Goal: Information Seeking & Learning: Learn about a topic

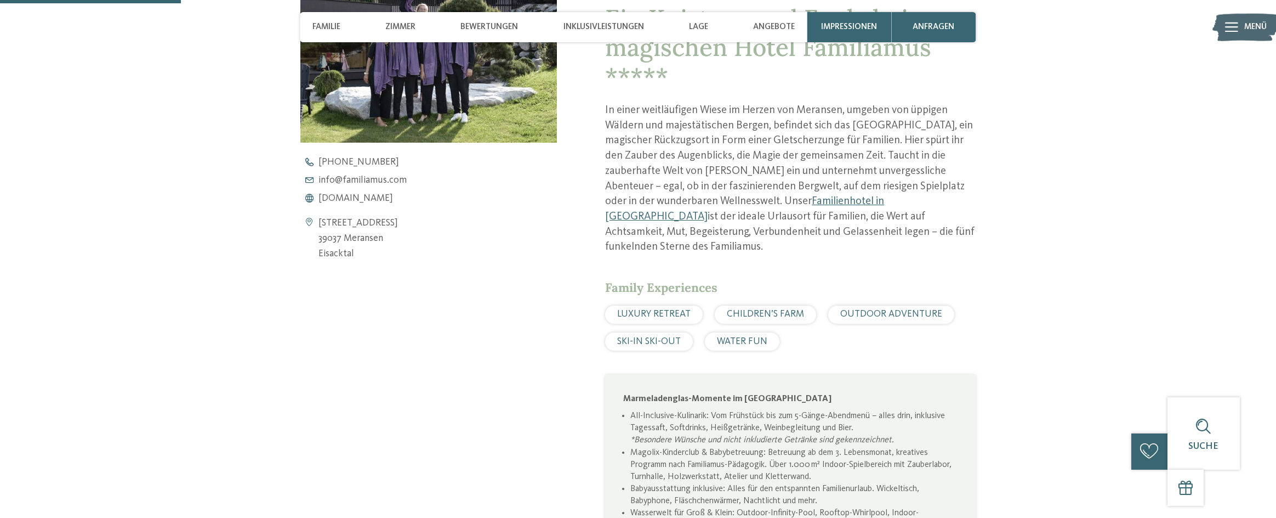
scroll to position [548, 0]
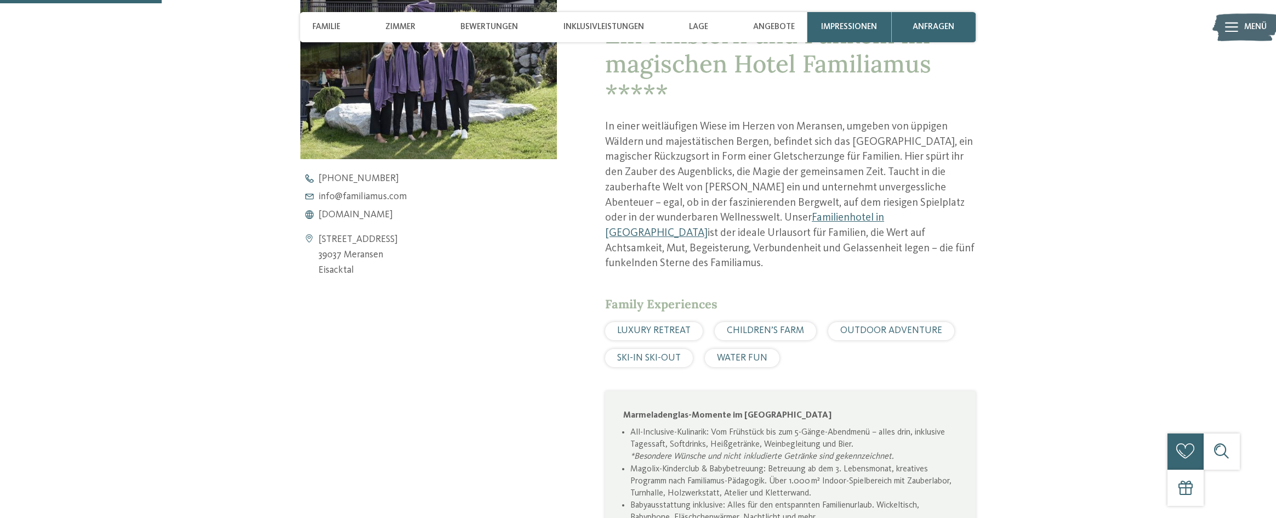
click at [662, 325] on div "LUXURY RETREAT" at bounding box center [654, 331] width 98 height 18
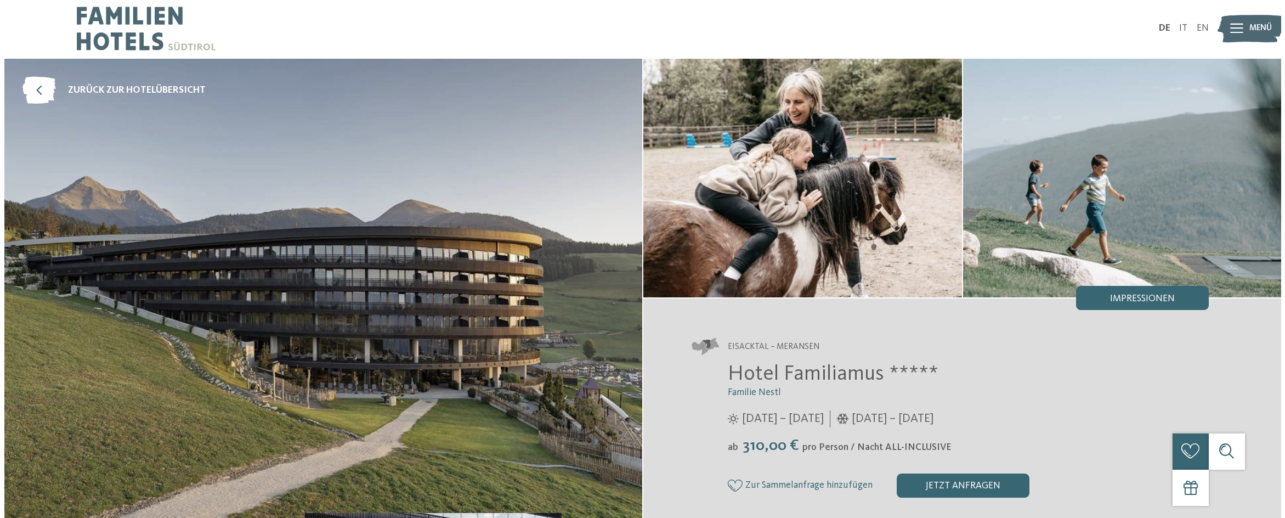
scroll to position [0, 0]
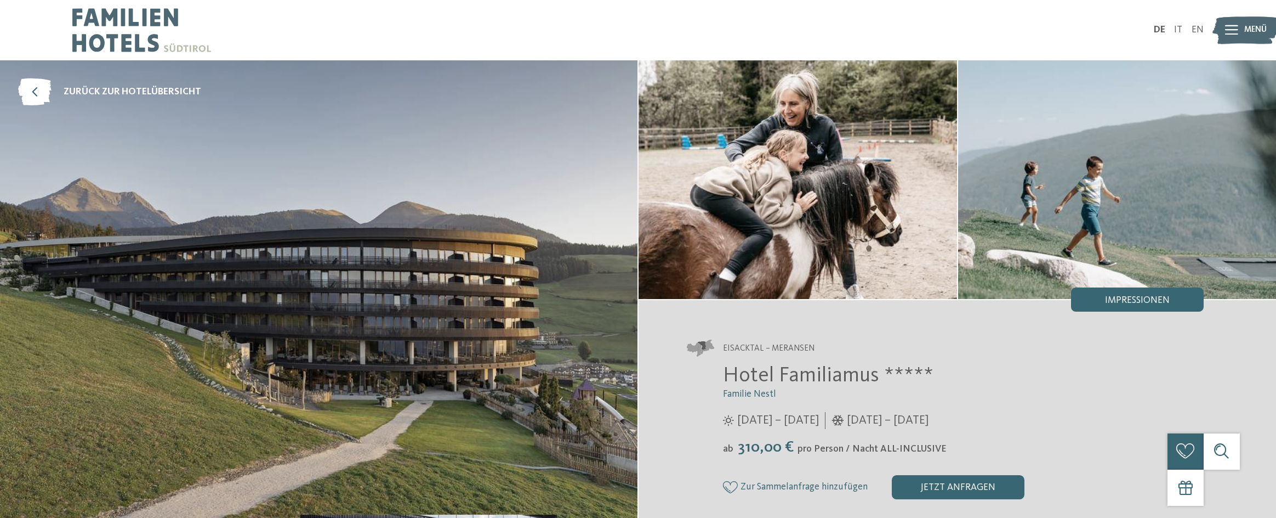
click at [1237, 26] on icon at bounding box center [1231, 30] width 13 height 10
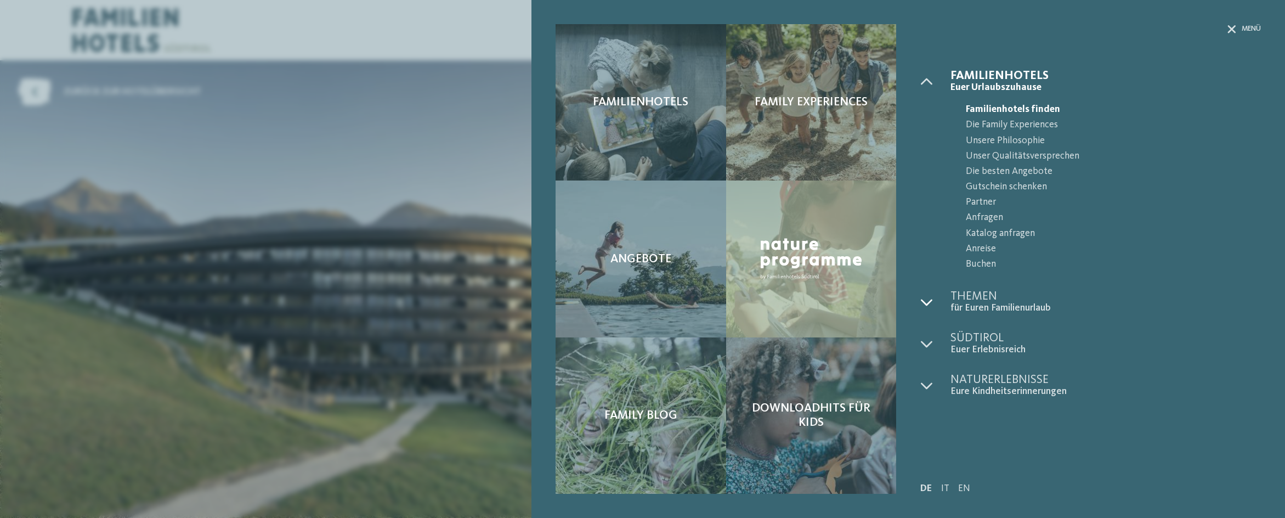
click at [927, 303] on icon at bounding box center [926, 302] width 12 height 12
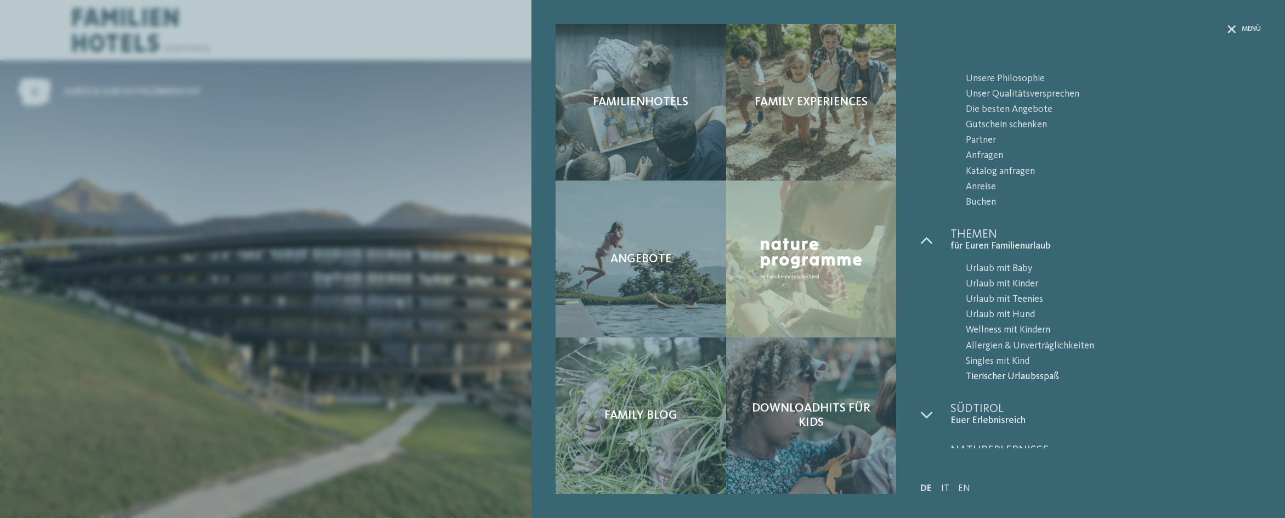
scroll to position [82, 0]
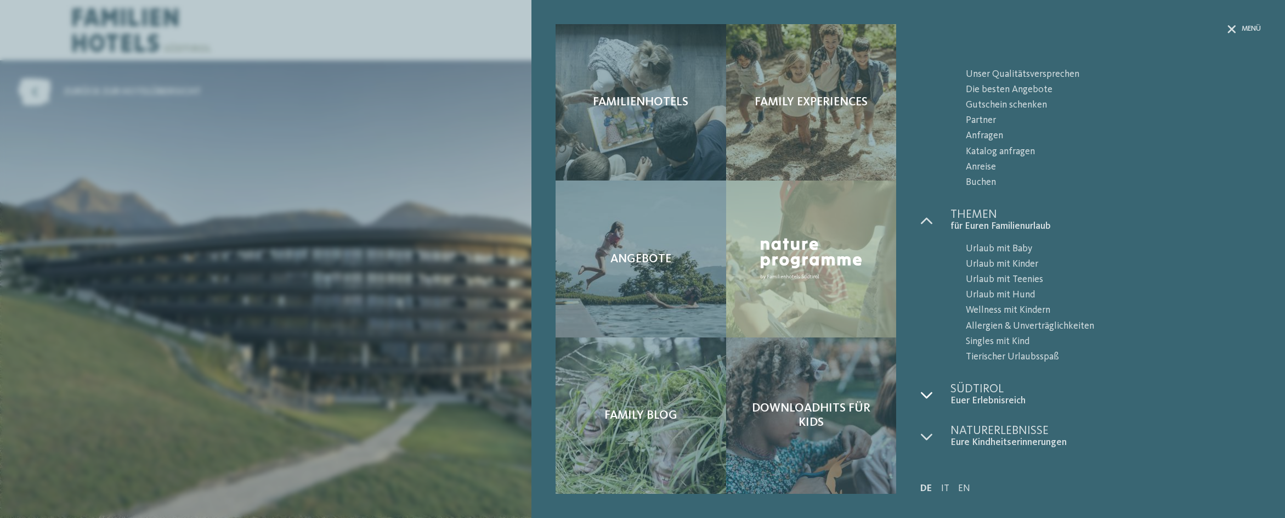
click at [924, 395] on icon at bounding box center [926, 395] width 12 height 12
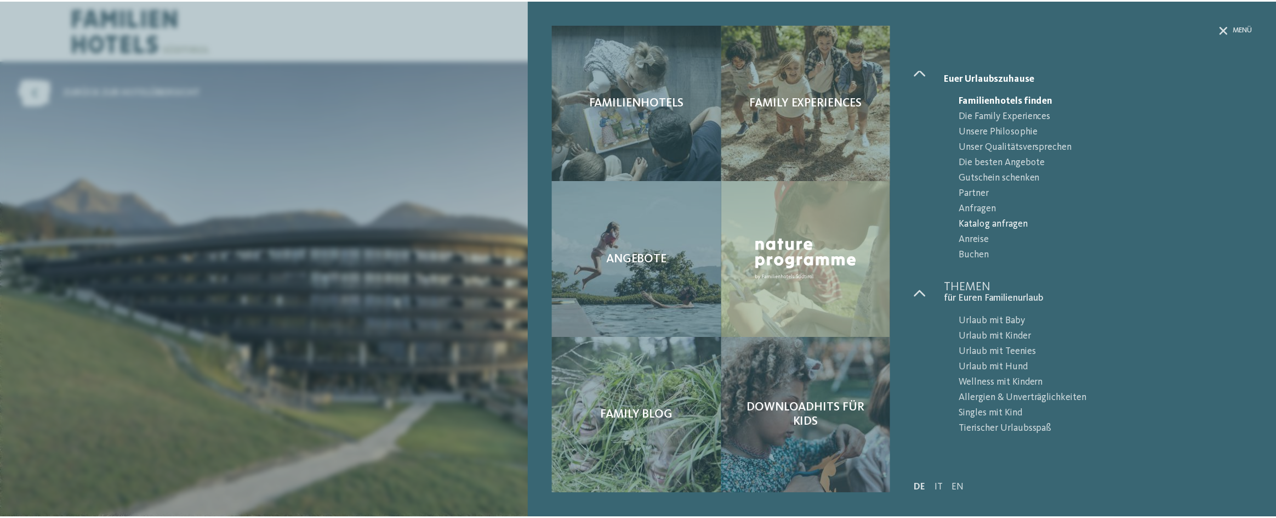
scroll to position [0, 0]
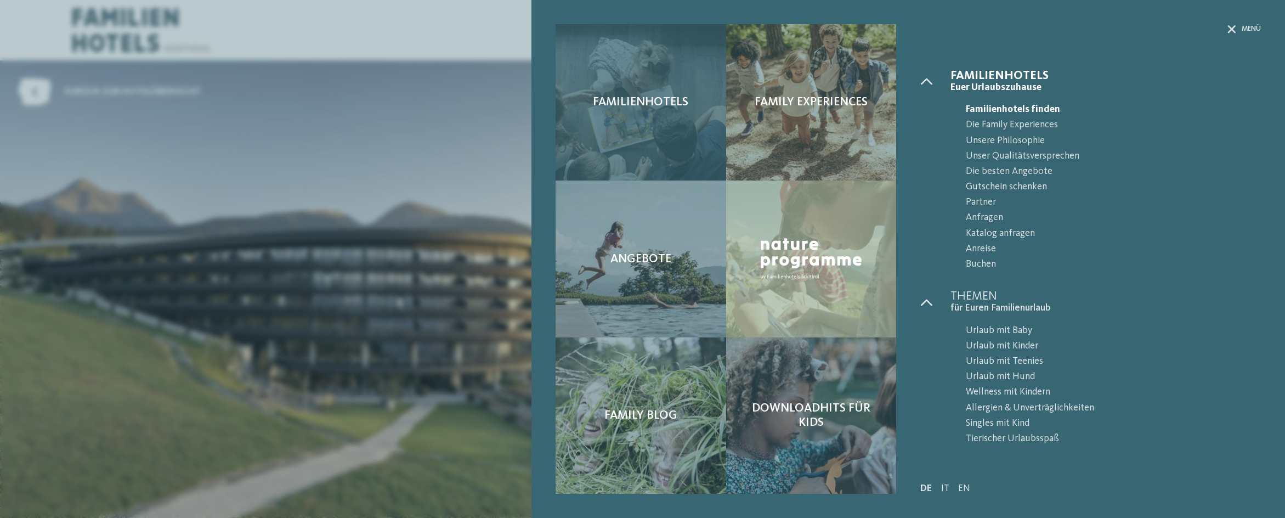
click at [629, 110] on div "Familienhotels" at bounding box center [640, 102] width 170 height 156
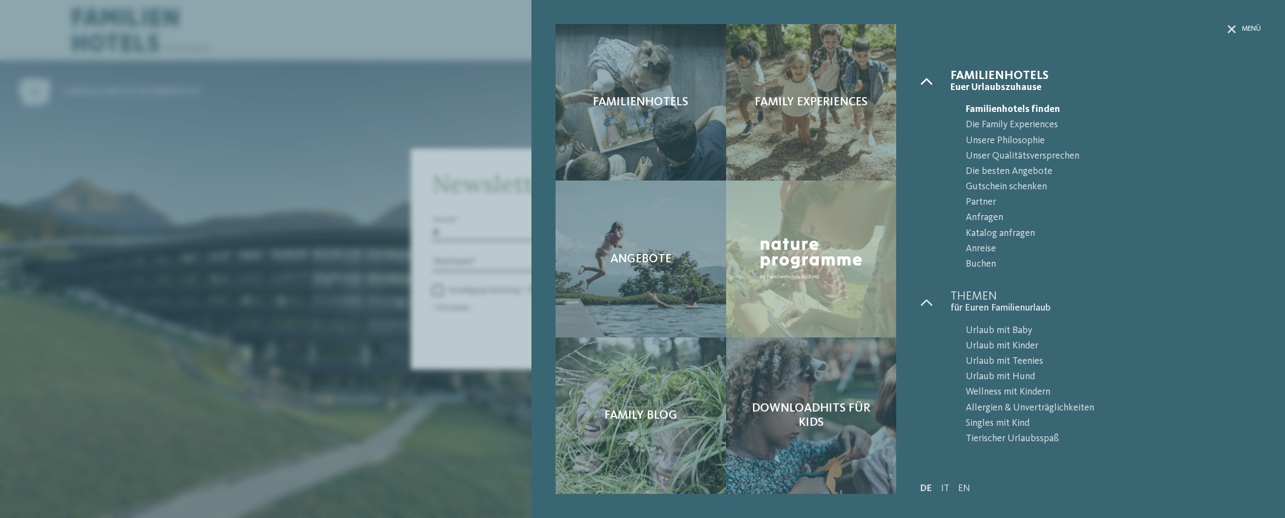
click at [927, 81] on icon at bounding box center [926, 81] width 12 height 12
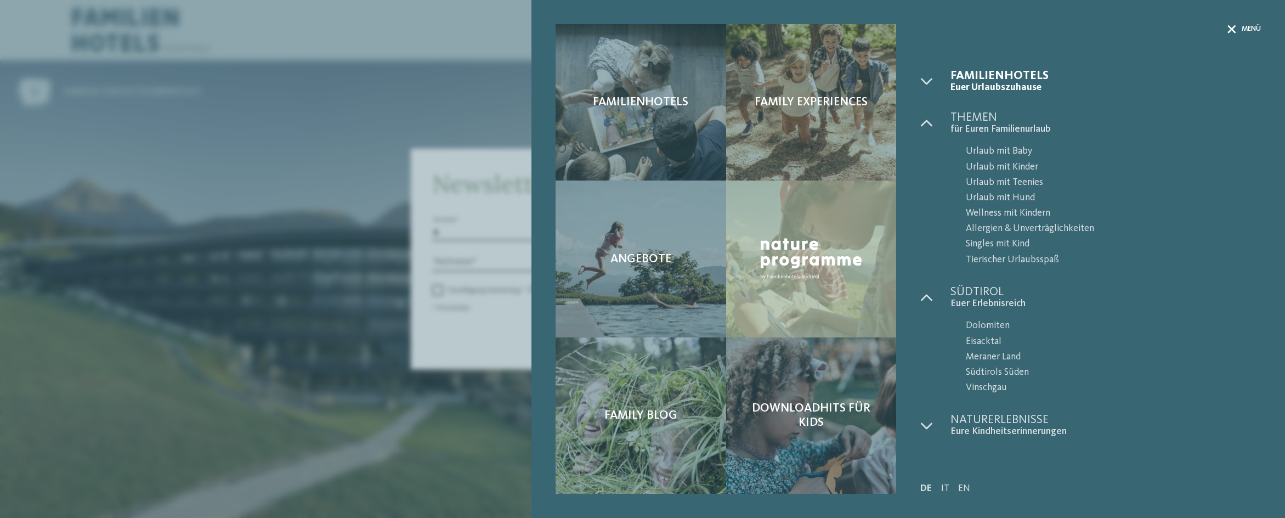
click at [1227, 29] on icon at bounding box center [1231, 29] width 8 height 8
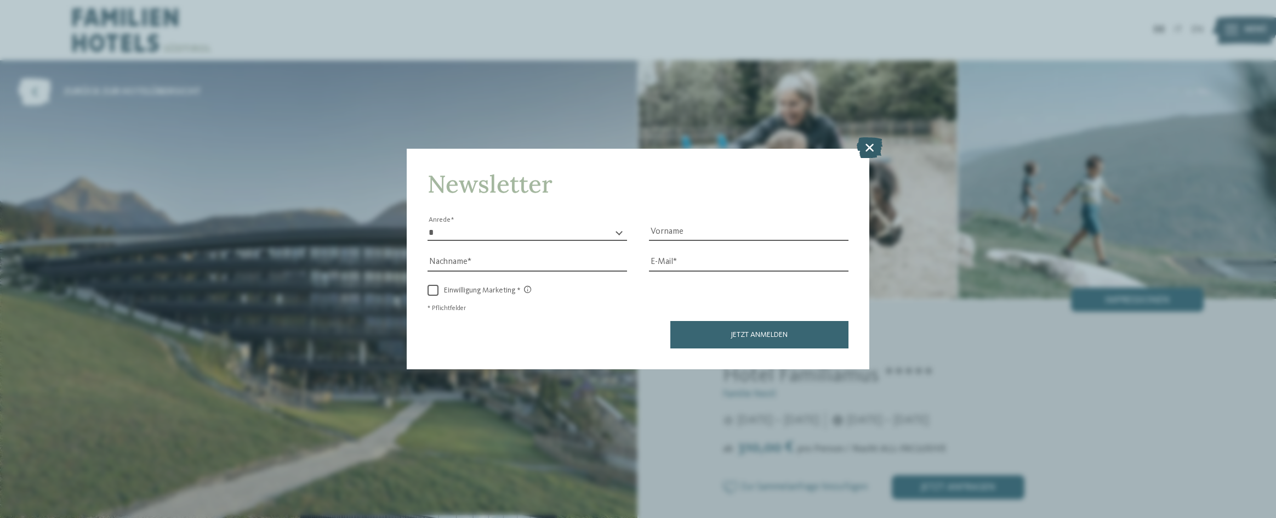
click at [865, 147] on icon at bounding box center [870, 147] width 26 height 21
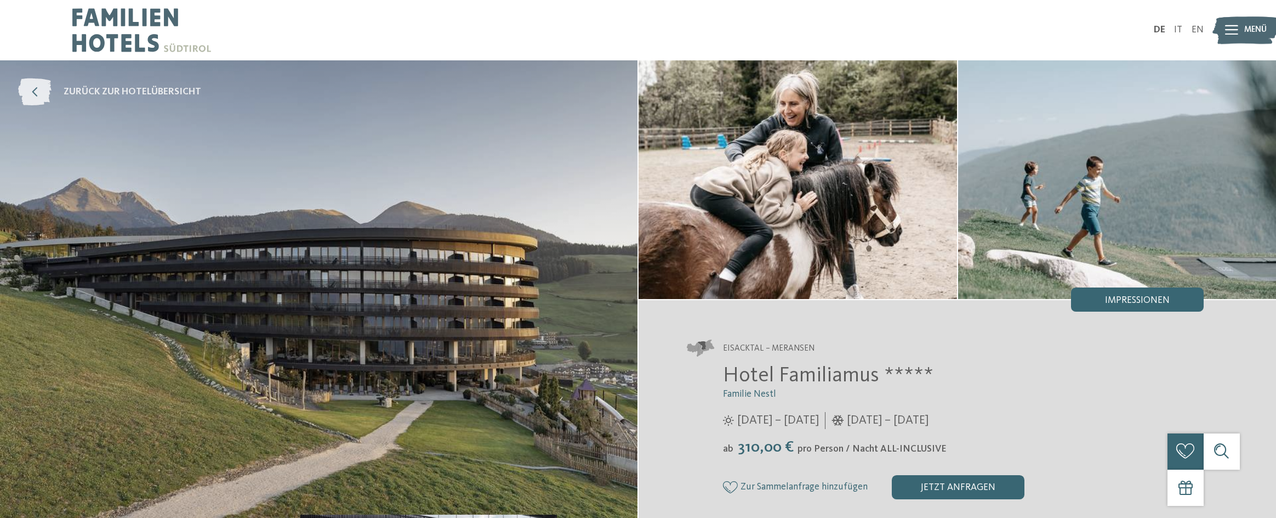
click at [33, 92] on icon at bounding box center [34, 91] width 33 height 27
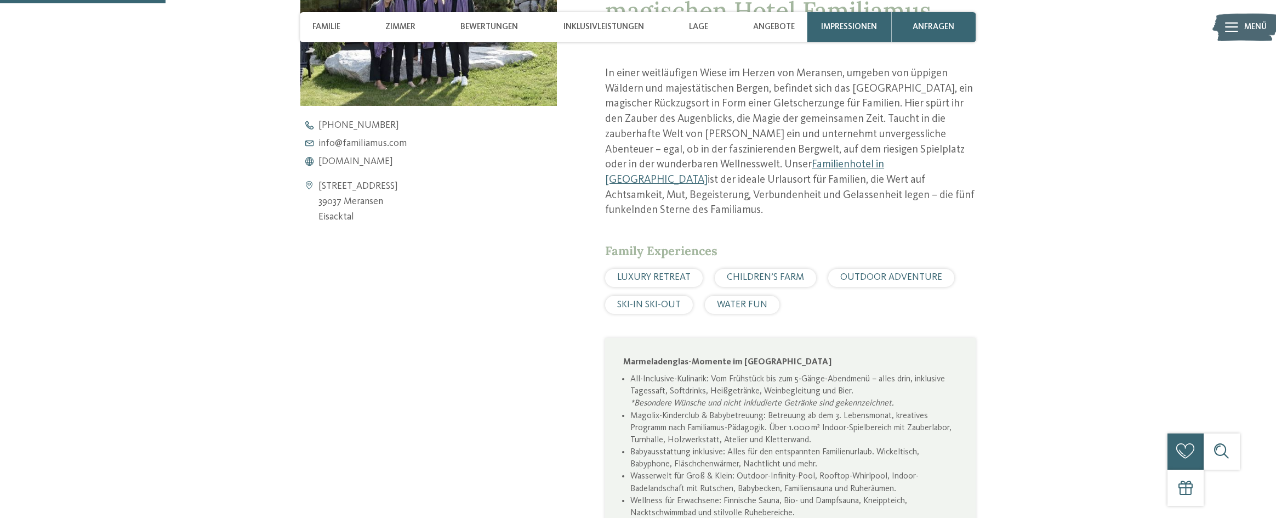
scroll to position [603, 0]
click at [651, 275] on span "LUXURY RETREAT" at bounding box center [653, 275] width 73 height 9
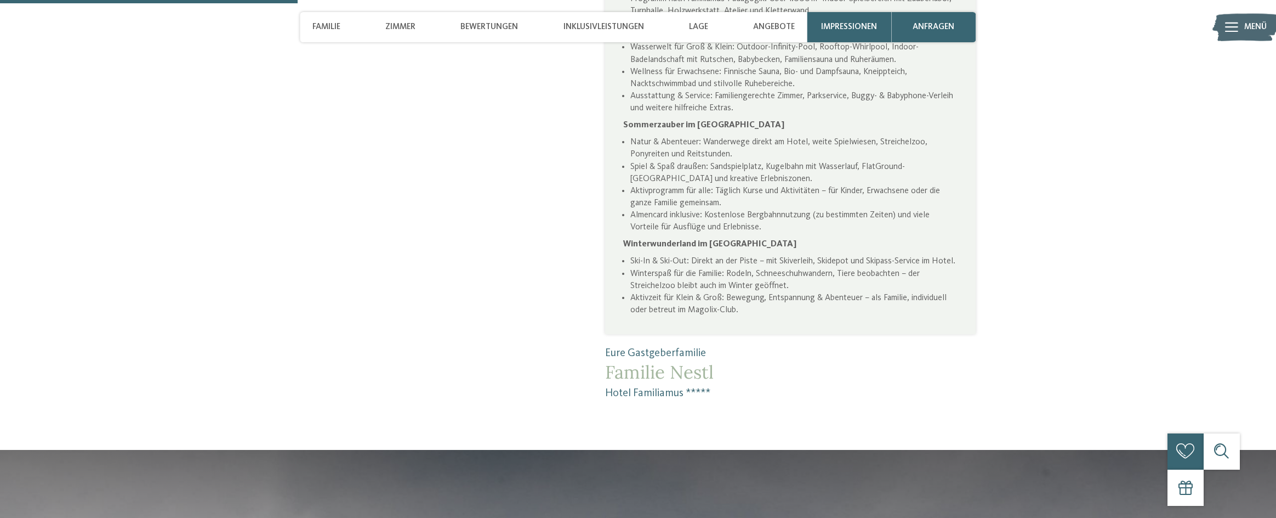
scroll to position [1042, 0]
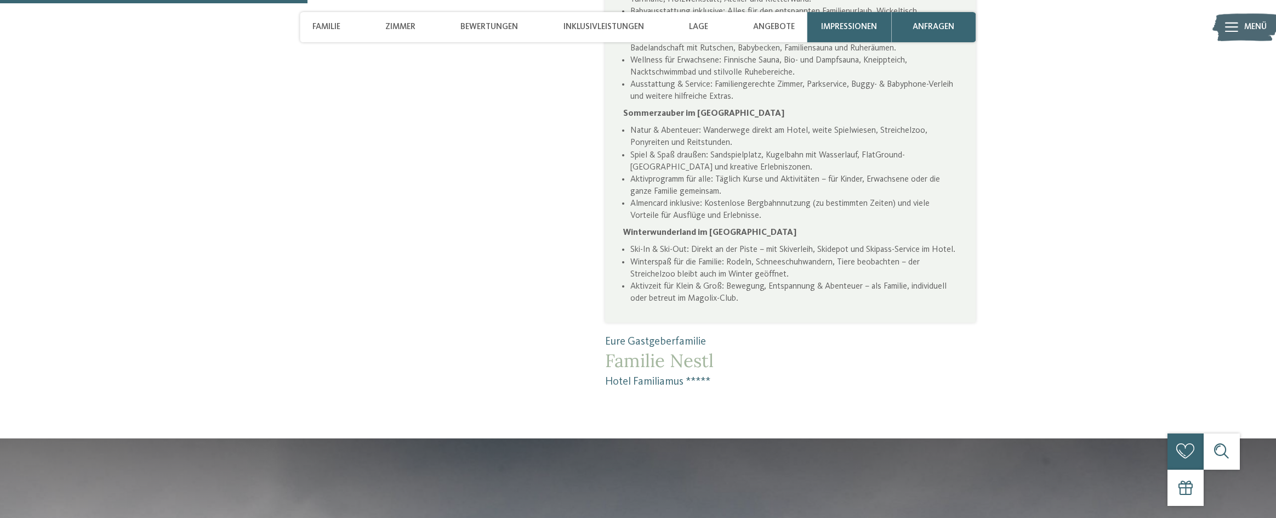
click at [632, 372] on span "Familie Nestl" at bounding box center [790, 361] width 371 height 22
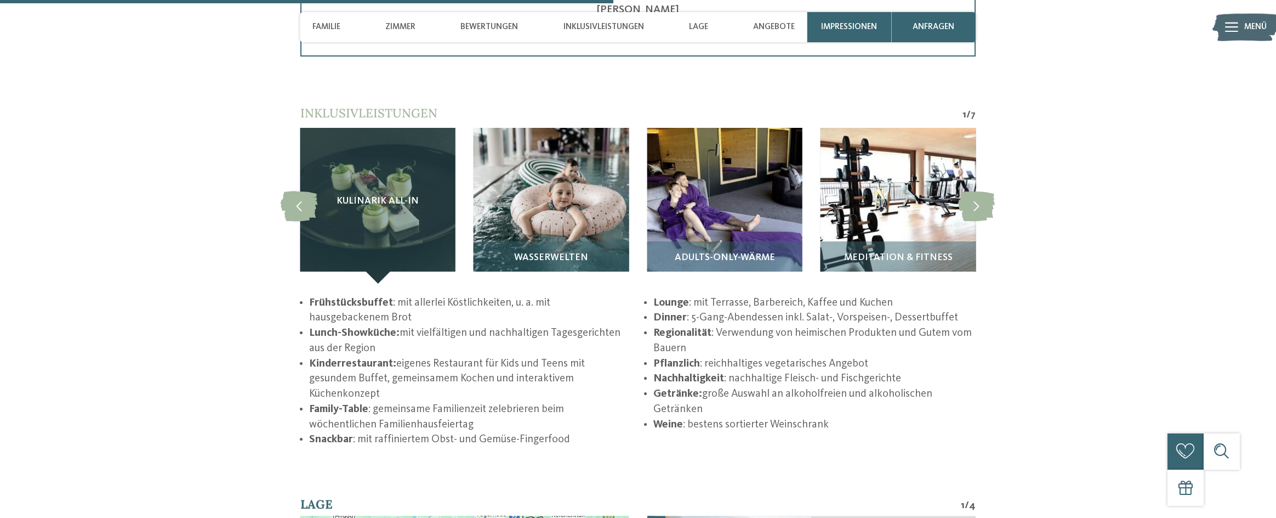
scroll to position [2084, 0]
click at [298, 216] on icon at bounding box center [299, 206] width 37 height 30
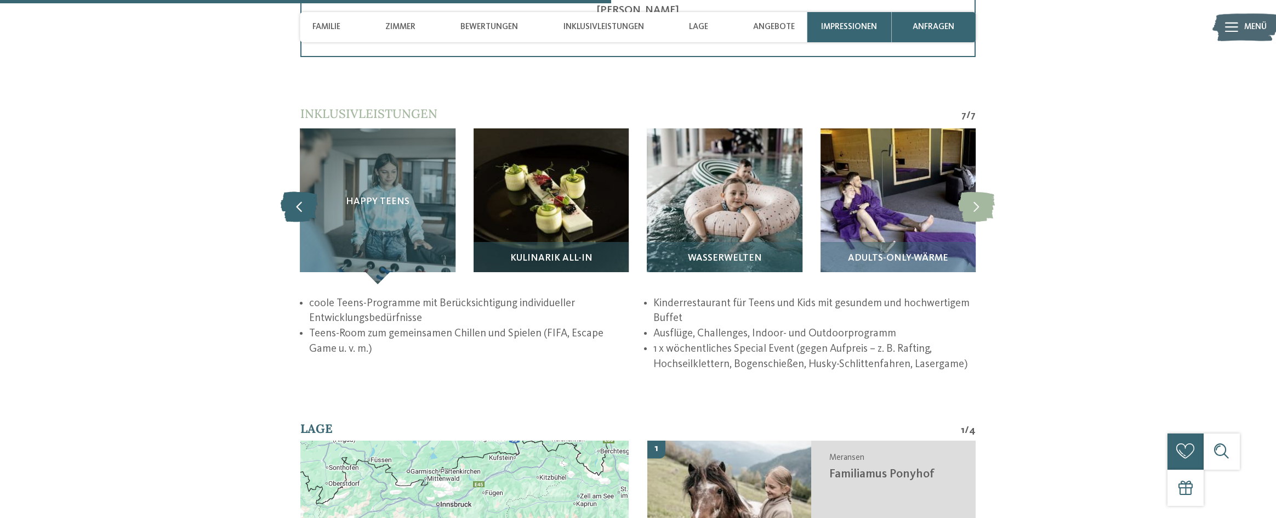
click at [298, 216] on icon at bounding box center [299, 206] width 37 height 30
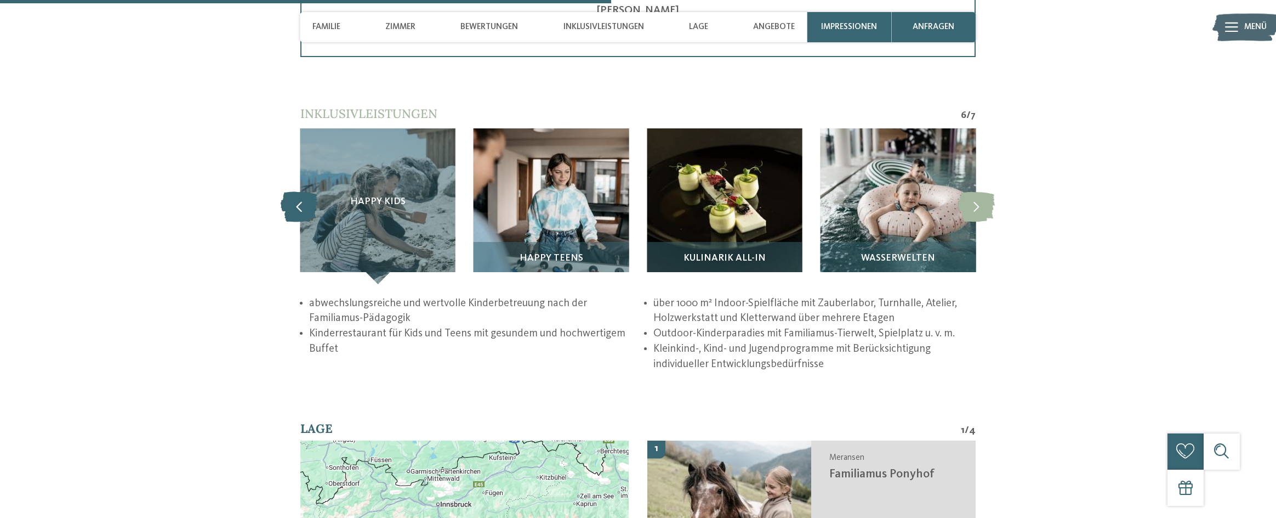
click at [298, 216] on icon at bounding box center [299, 206] width 37 height 30
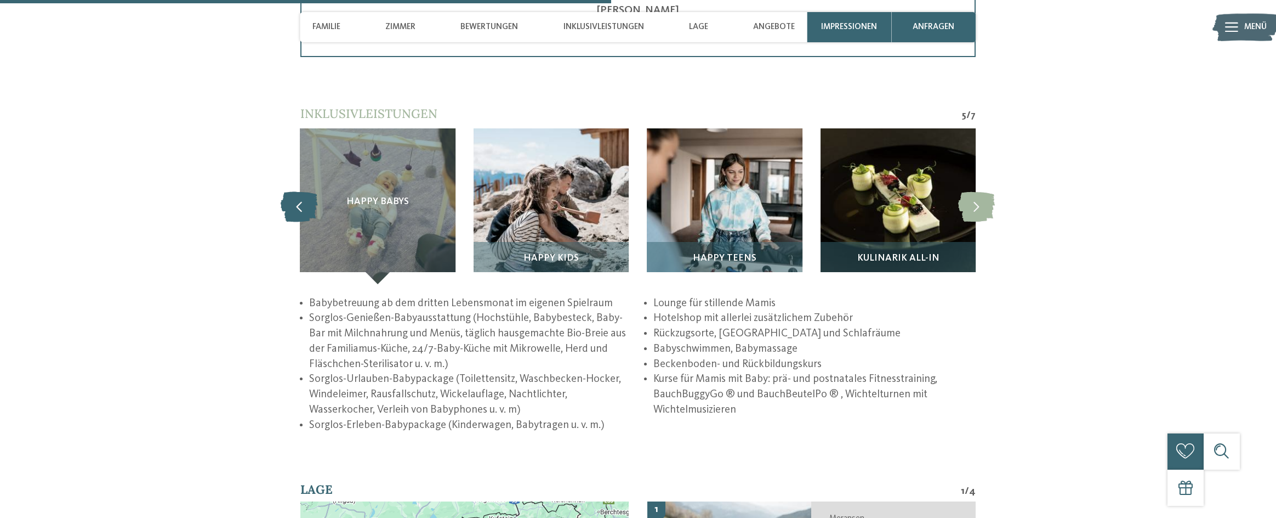
click at [298, 216] on icon at bounding box center [299, 206] width 37 height 30
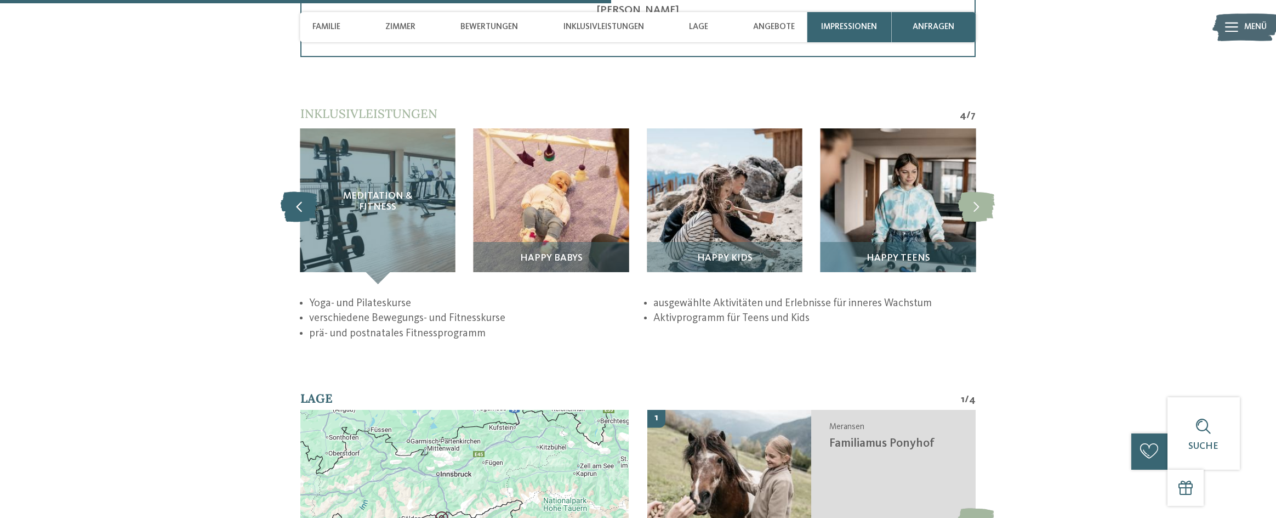
click at [298, 216] on icon at bounding box center [299, 206] width 37 height 30
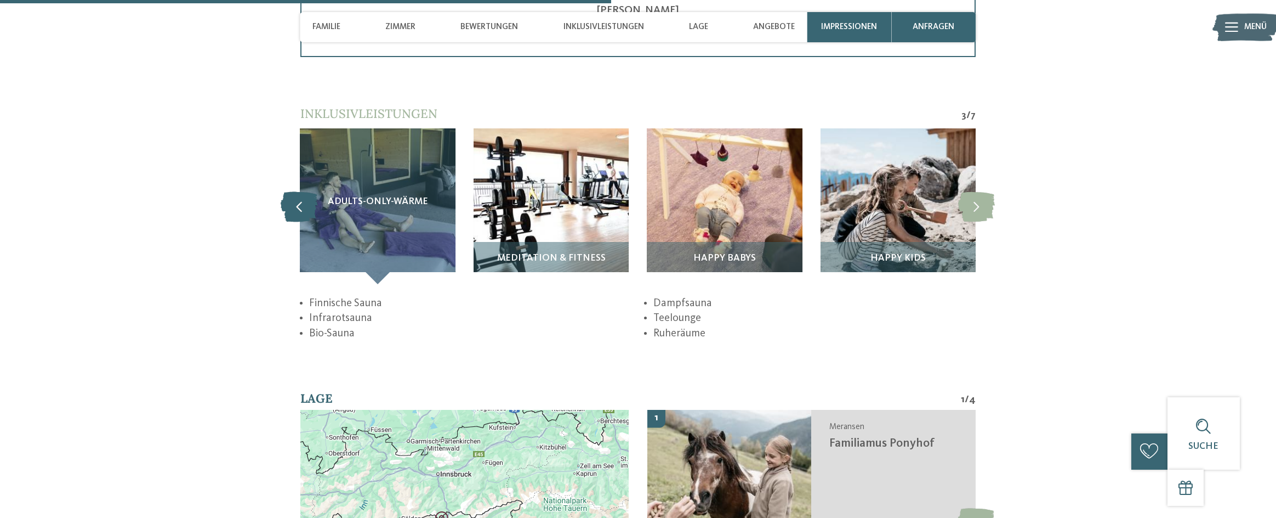
click at [298, 216] on icon at bounding box center [299, 206] width 37 height 30
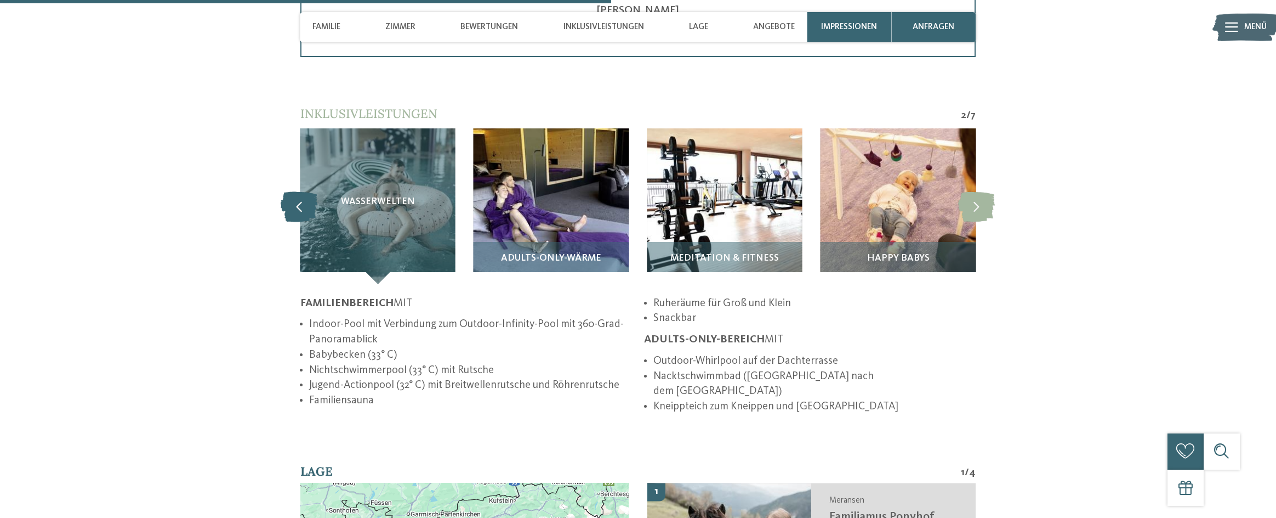
click at [298, 216] on icon at bounding box center [299, 206] width 37 height 30
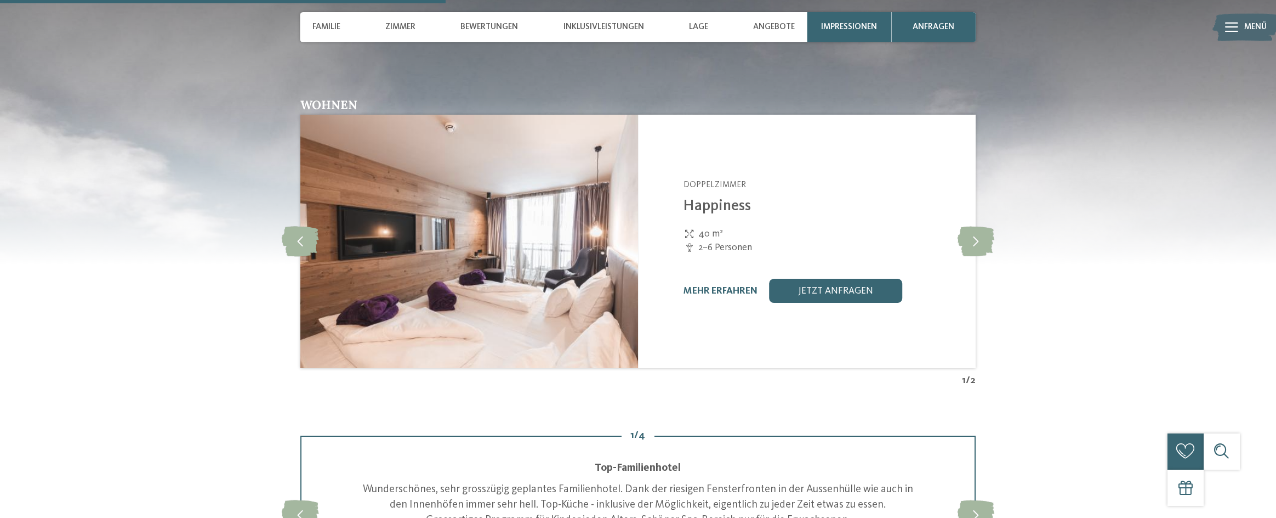
scroll to position [1590, 0]
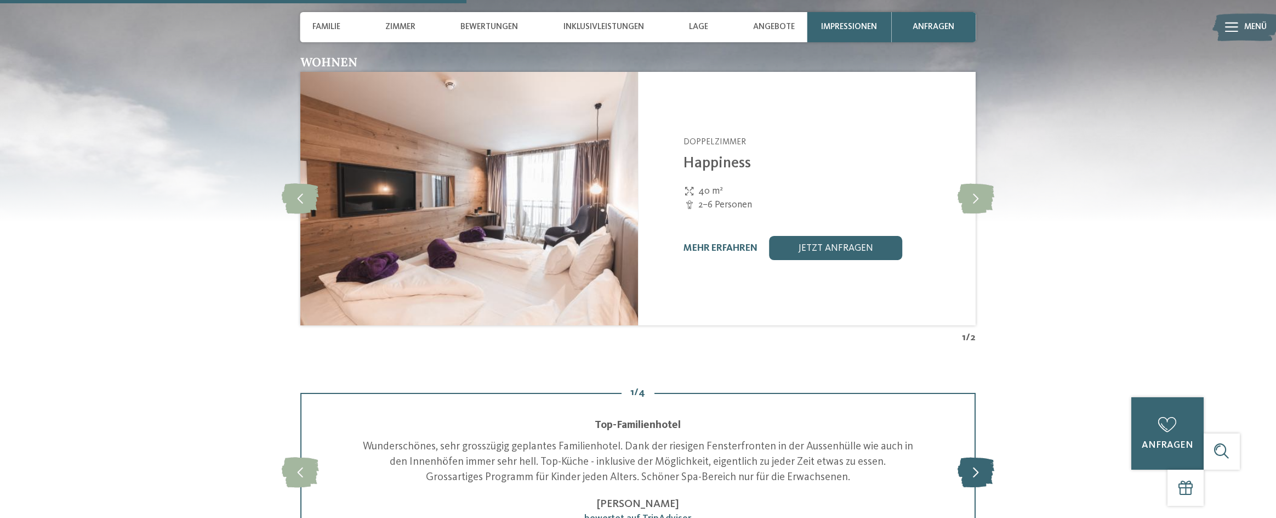
click at [972, 485] on icon at bounding box center [976, 472] width 37 height 30
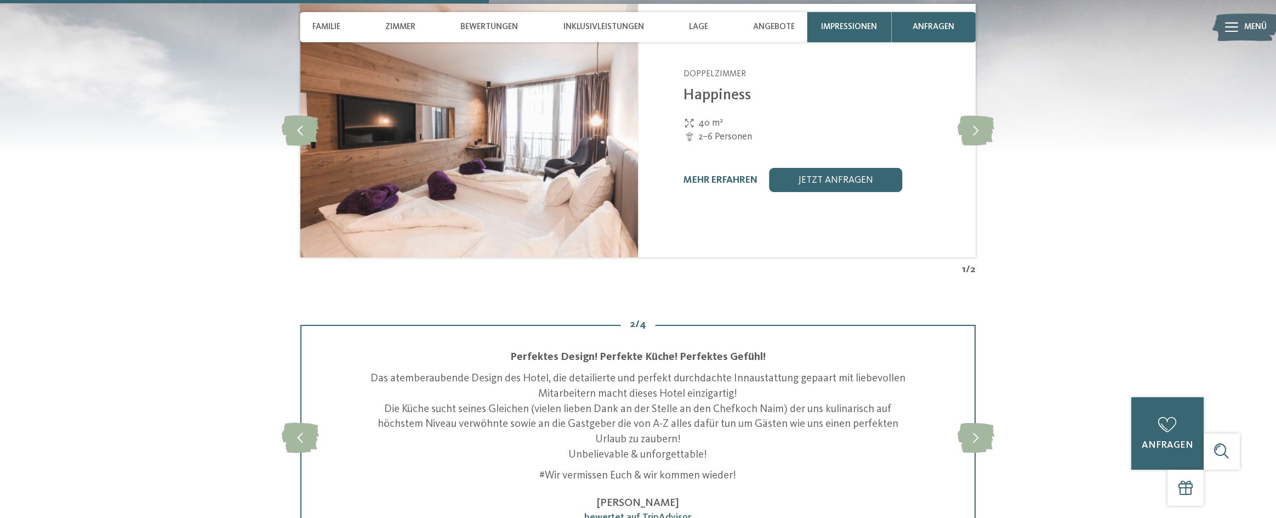
scroll to position [1700, 0]
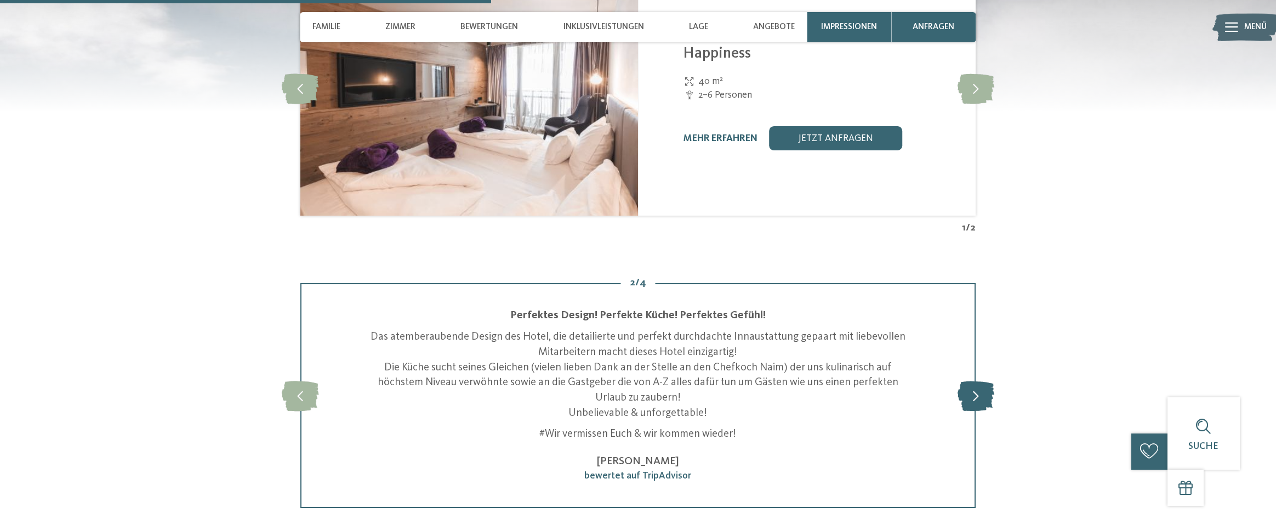
click at [976, 405] on icon at bounding box center [976, 396] width 37 height 30
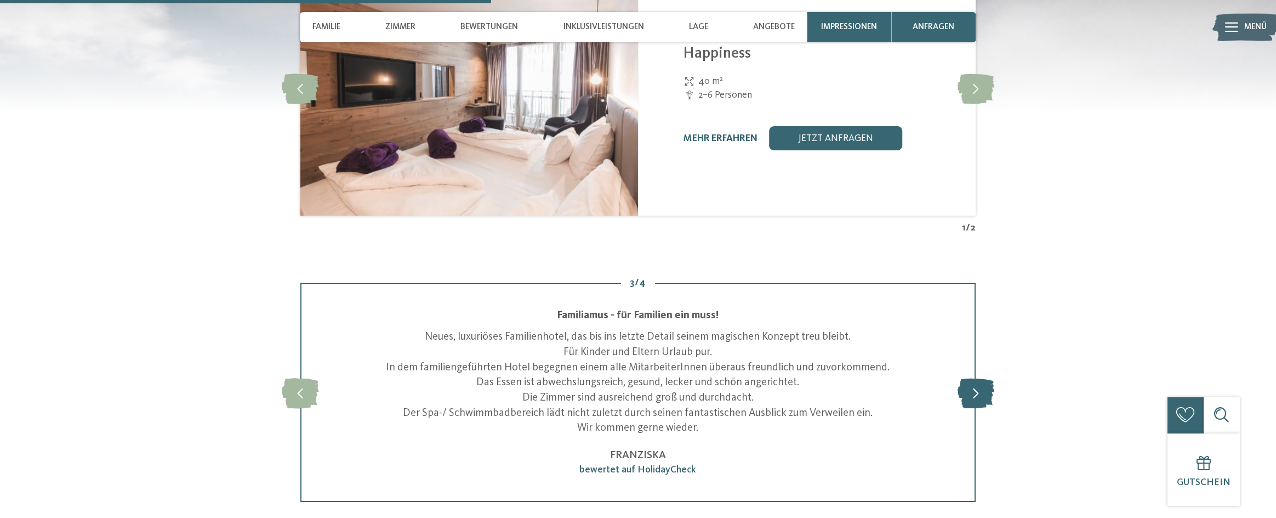
click at [976, 405] on icon at bounding box center [976, 392] width 37 height 30
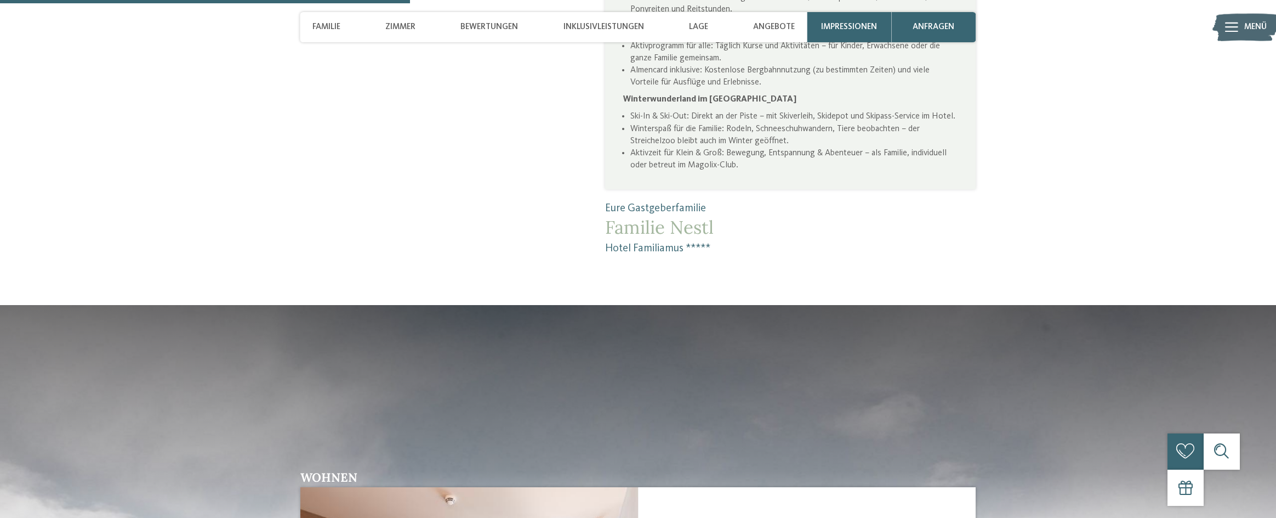
scroll to position [1151, 0]
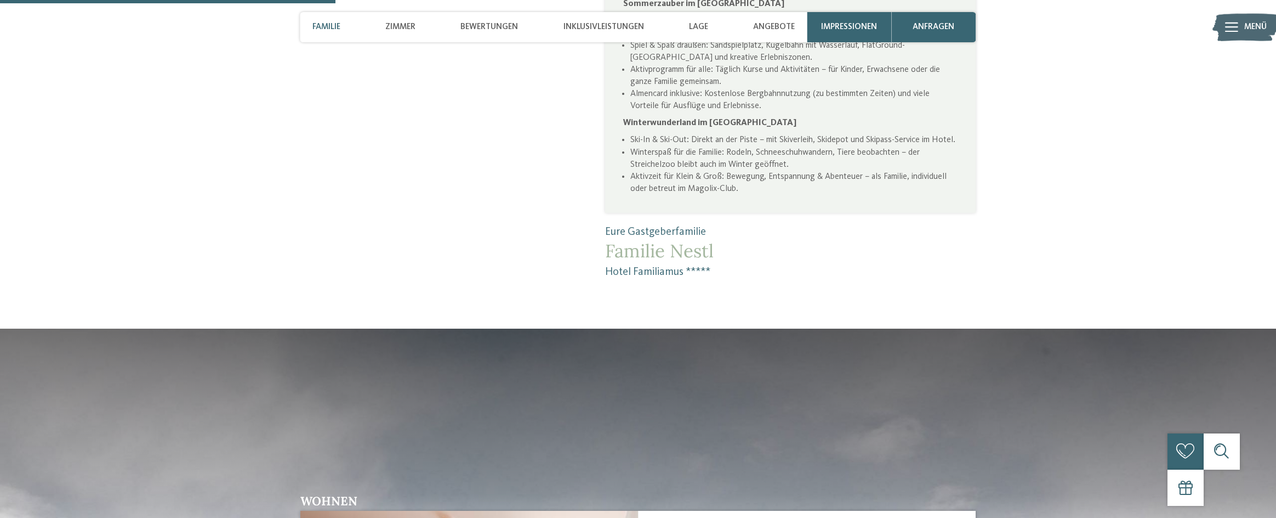
click at [337, 29] on span "Familie" at bounding box center [327, 27] width 28 height 10
click at [699, 28] on span "Lage" at bounding box center [698, 27] width 19 height 10
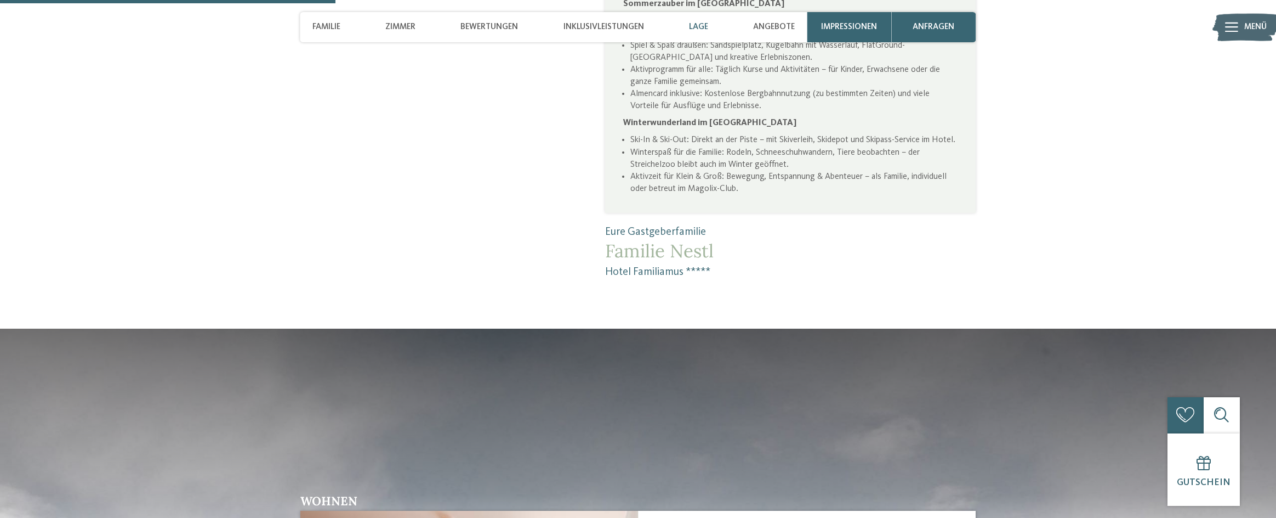
click at [699, 28] on span "Lage" at bounding box center [698, 27] width 19 height 10
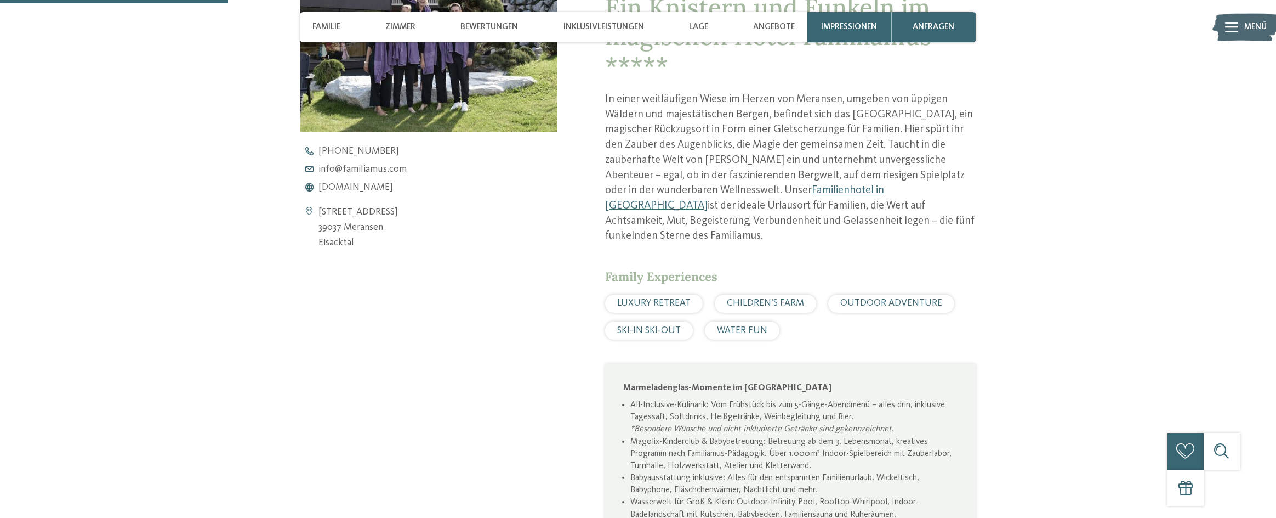
scroll to position [548, 0]
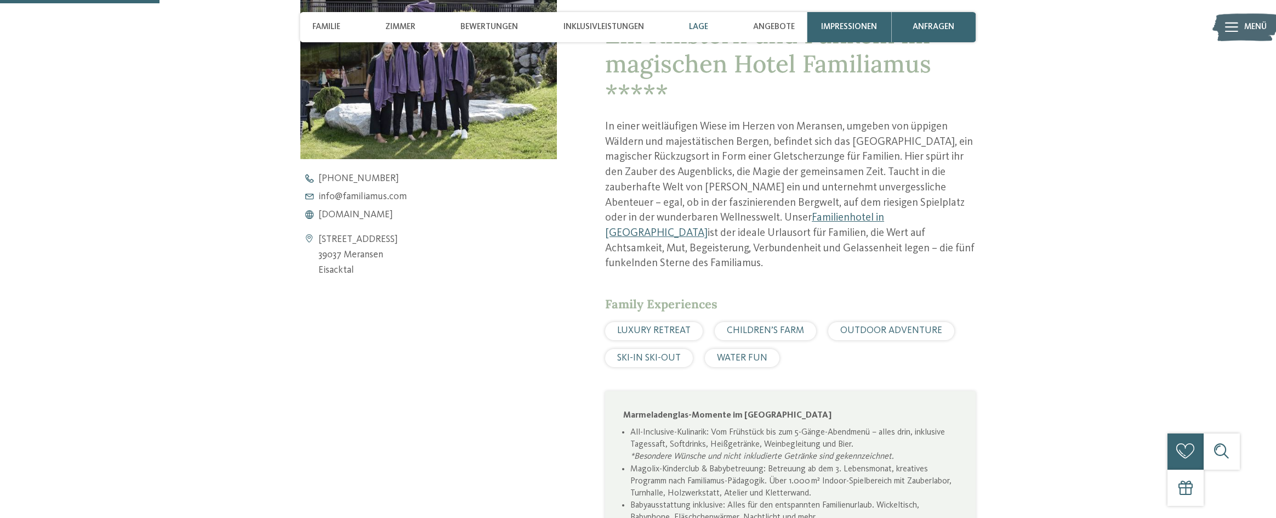
click at [700, 25] on span "Lage" at bounding box center [698, 27] width 19 height 10
click at [364, 215] on span "[DOMAIN_NAME]" at bounding box center [356, 215] width 75 height 10
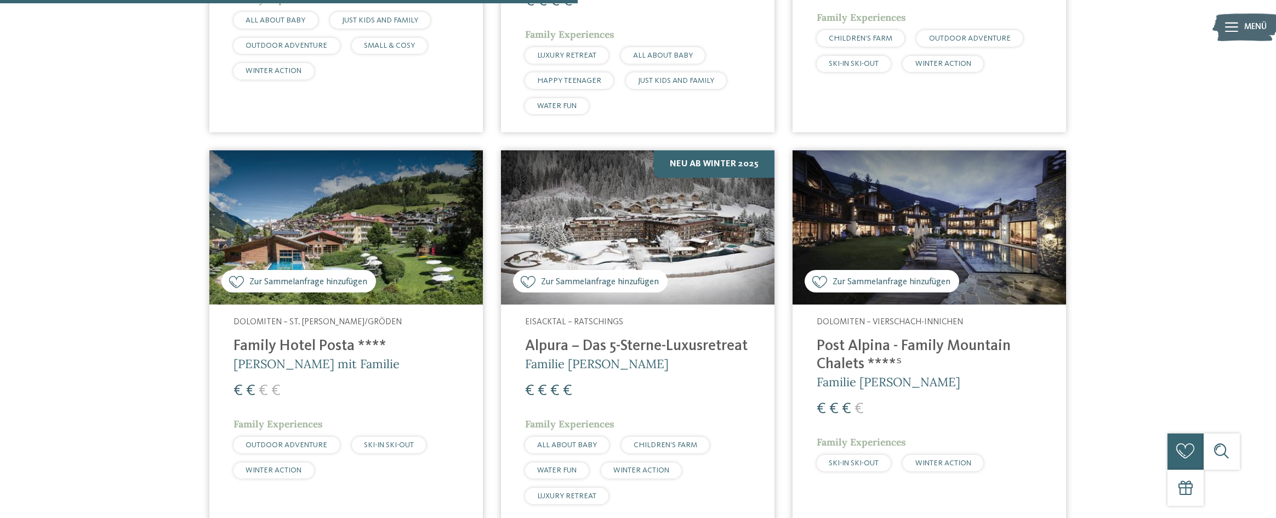
scroll to position [1864, 0]
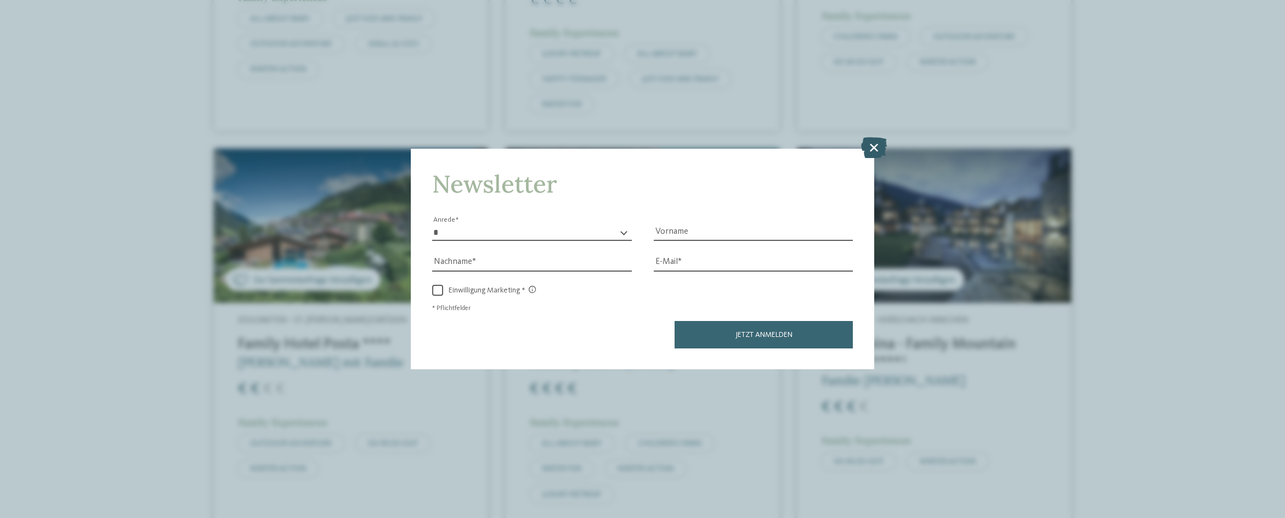
click at [882, 146] on icon at bounding box center [874, 147] width 26 height 21
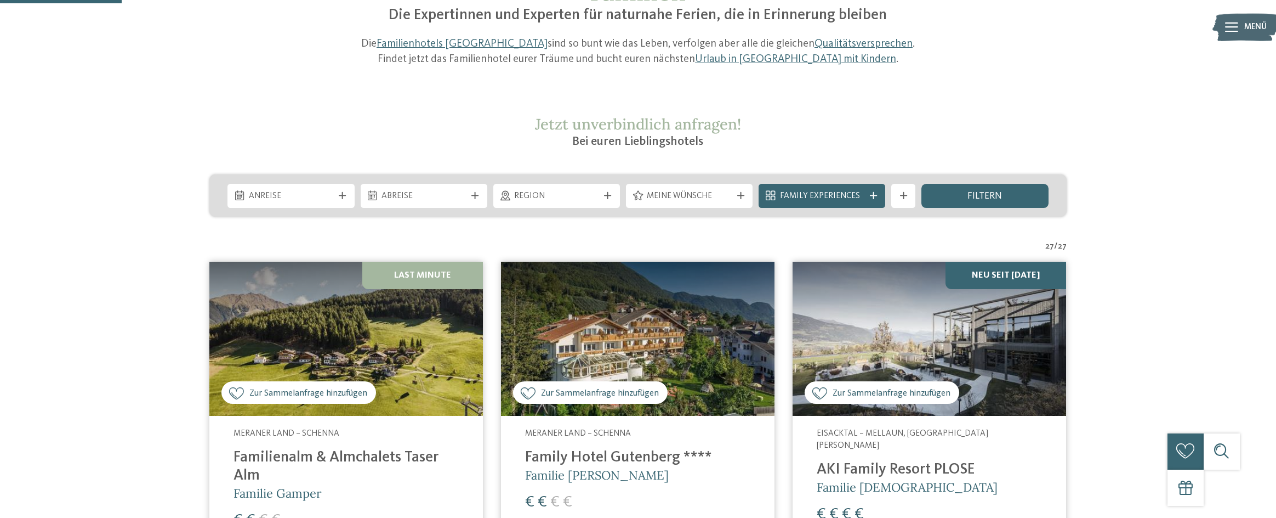
scroll to position [0, 0]
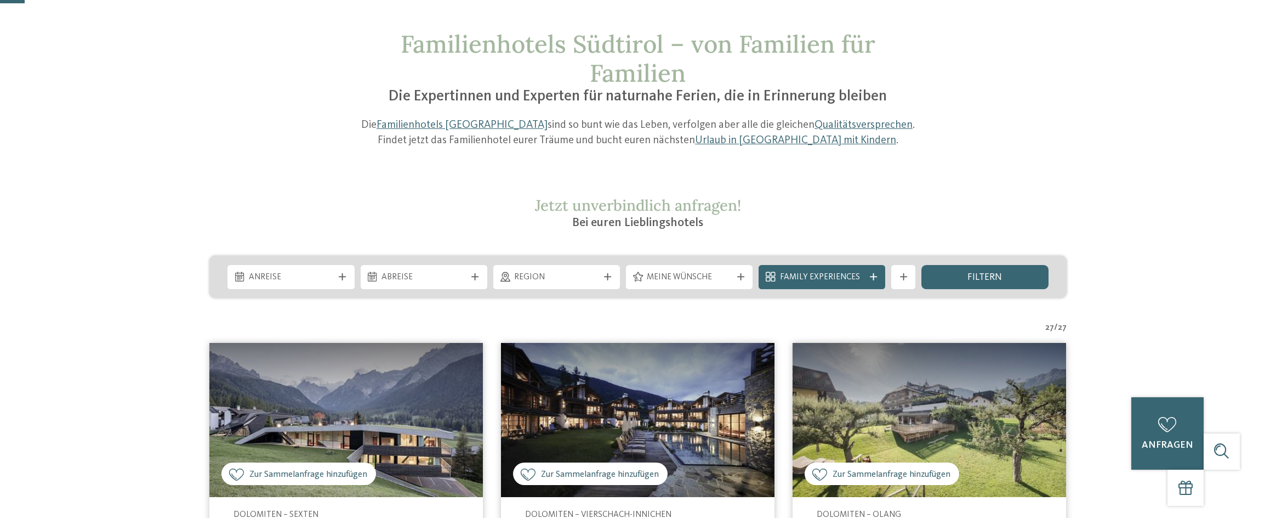
scroll to position [110, 0]
